Goal: Book appointment/travel/reservation

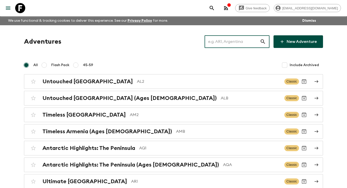
click at [245, 42] on input "text" at bounding box center [231, 42] width 55 height 14
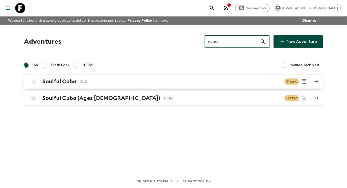
type input "cuba"
click at [195, 78] on div "Soulful Cuba CU1 Classic" at bounding box center [163, 81] width 270 height 10
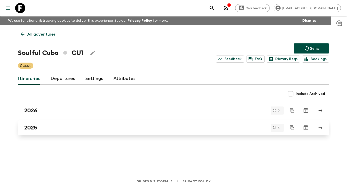
click at [135, 130] on div "2025" at bounding box center [168, 127] width 289 height 7
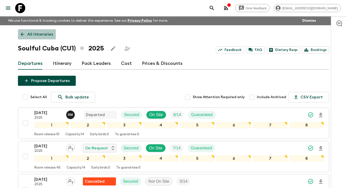
click at [35, 33] on p "All itineraries" at bounding box center [40, 34] width 26 height 6
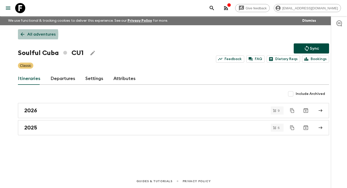
click at [25, 34] on link "All adventures" at bounding box center [38, 34] width 40 height 10
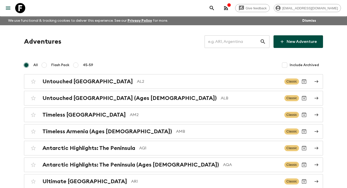
click at [220, 44] on input "text" at bounding box center [231, 42] width 55 height 14
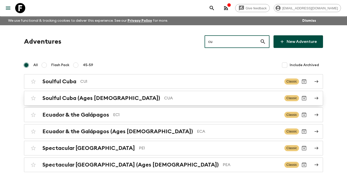
type input "cu"
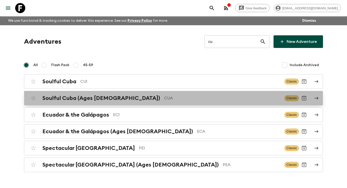
click at [164, 96] on p "CUA" at bounding box center [222, 98] width 116 height 6
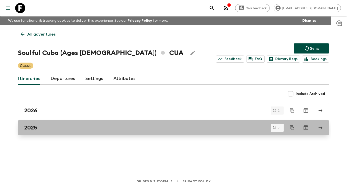
click at [122, 128] on div "2025" at bounding box center [168, 127] width 289 height 7
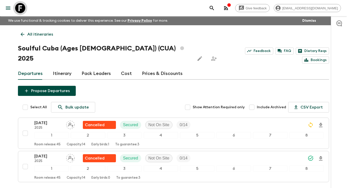
click at [17, 10] on icon at bounding box center [20, 8] width 10 height 10
